Goal: Entertainment & Leisure: Consume media (video, audio)

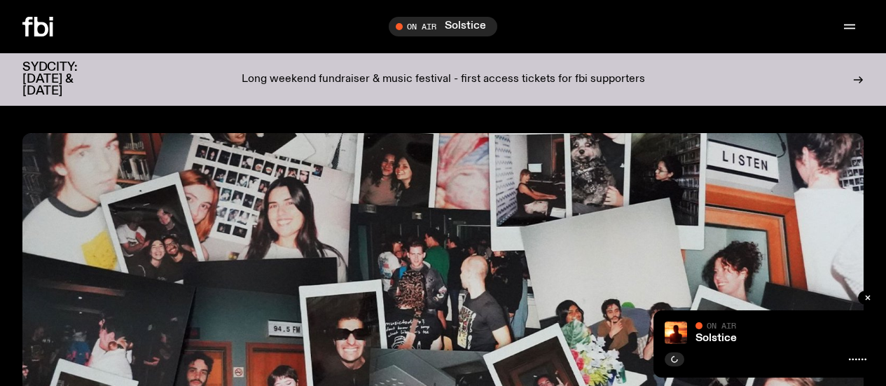
click at [50, 29] on icon at bounding box center [37, 27] width 31 height 20
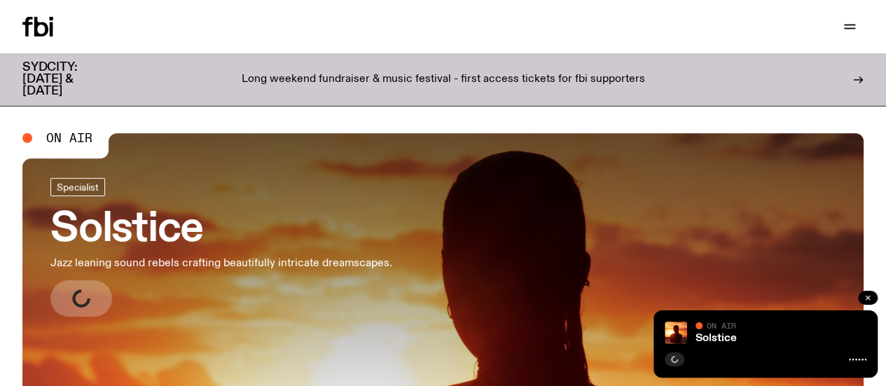
click at [868, 300] on icon "button" at bounding box center [868, 297] width 8 height 8
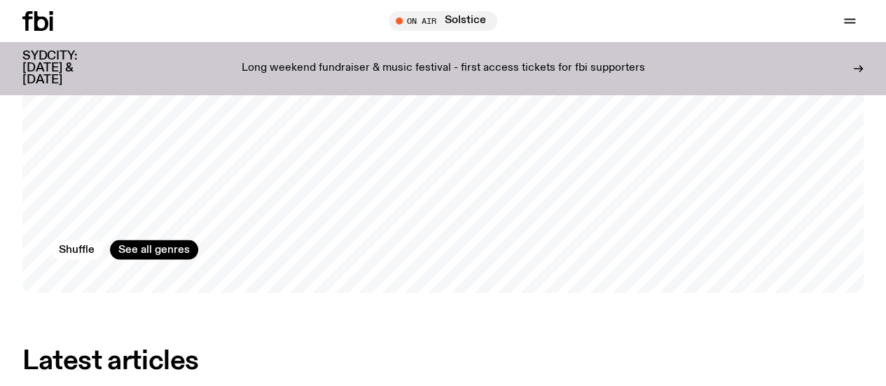
scroll to position [1299, 0]
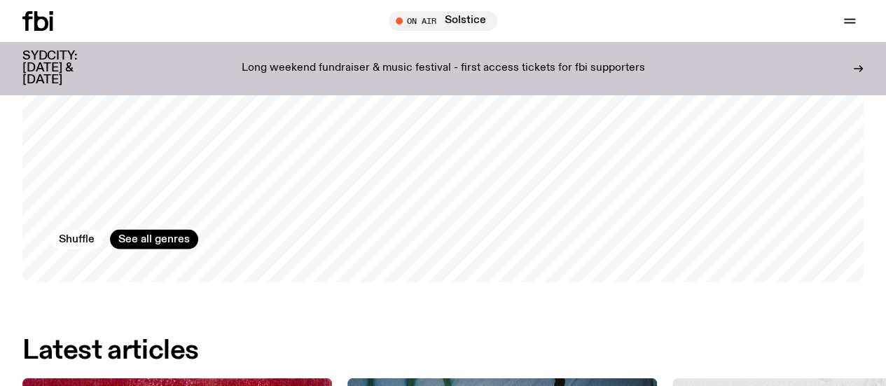
click at [590, 26] on div "On Air Solstice Tune in live Support Us" at bounding box center [683, 21] width 361 height 20
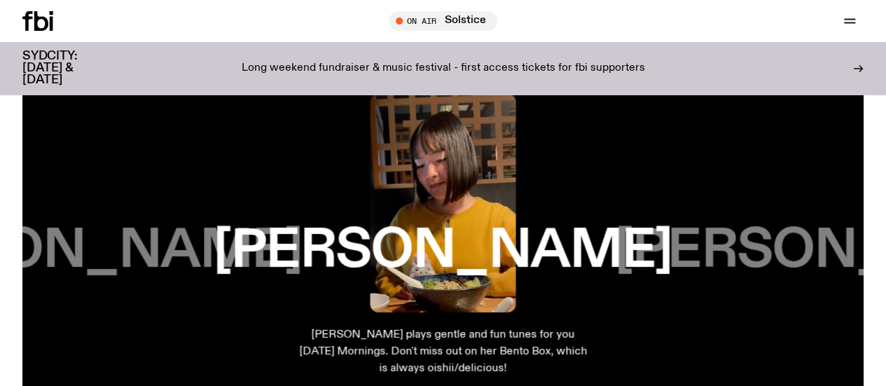
scroll to position [2145, 0]
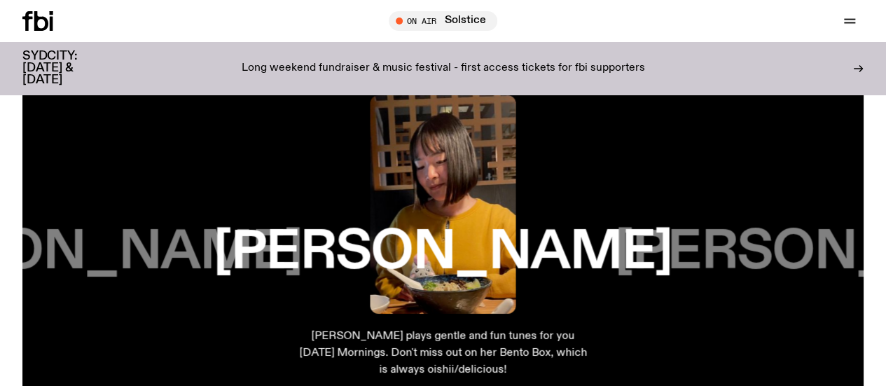
click at [0, 0] on link "Schedule" at bounding box center [0, 0] width 0 height 0
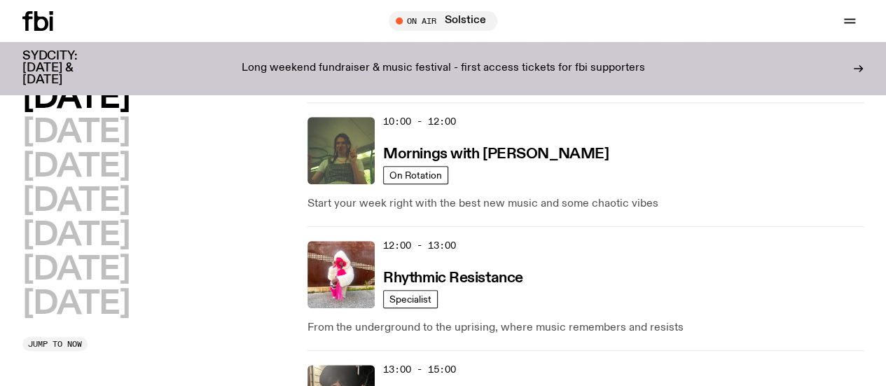
scroll to position [287, 0]
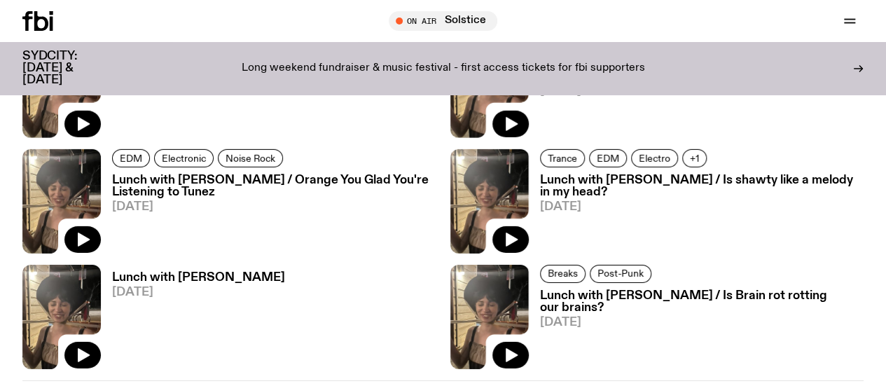
scroll to position [2102, 0]
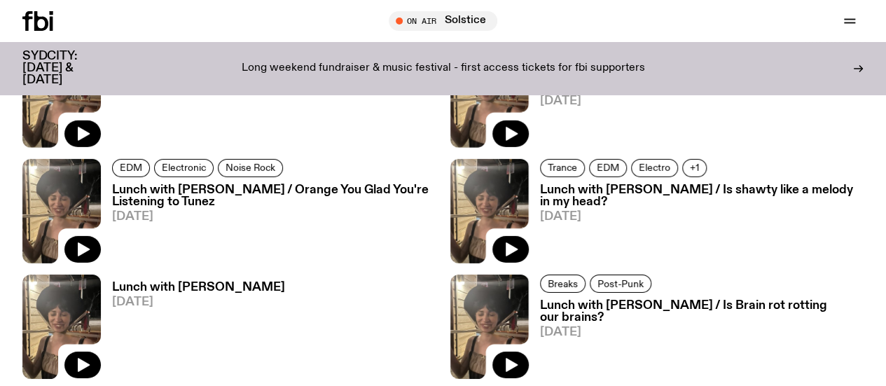
click at [40, 25] on icon at bounding box center [37, 21] width 31 height 20
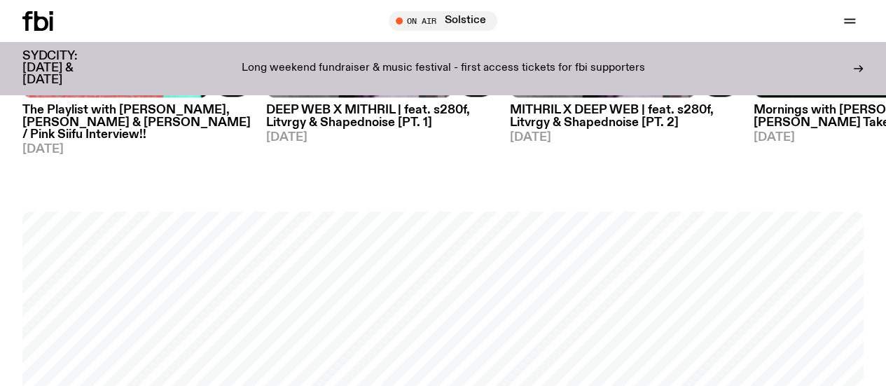
scroll to position [902, 0]
